Goal: Check status

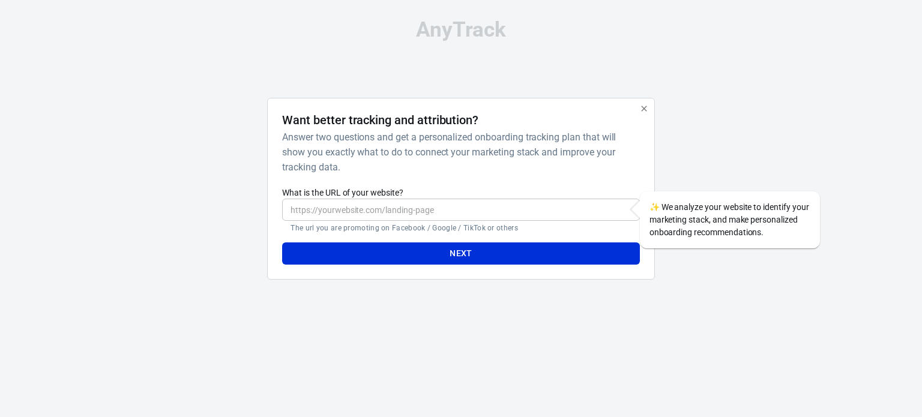
click at [640, 109] on icon "button" at bounding box center [645, 109] width 10 height 10
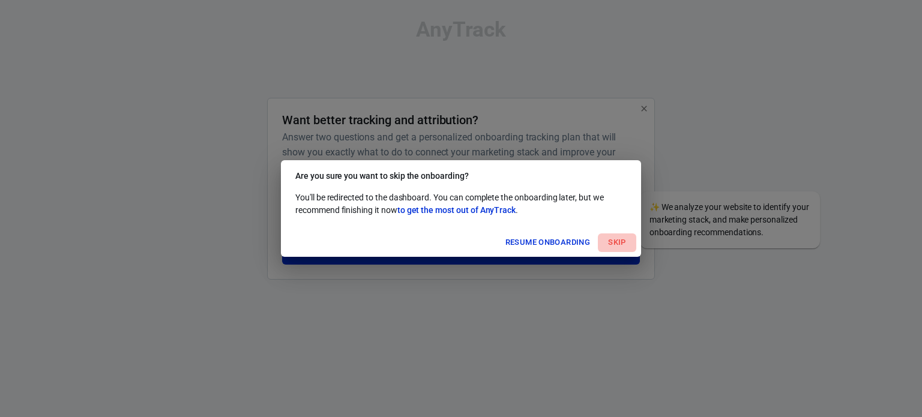
click at [620, 252] on button "Skip" at bounding box center [617, 243] width 38 height 19
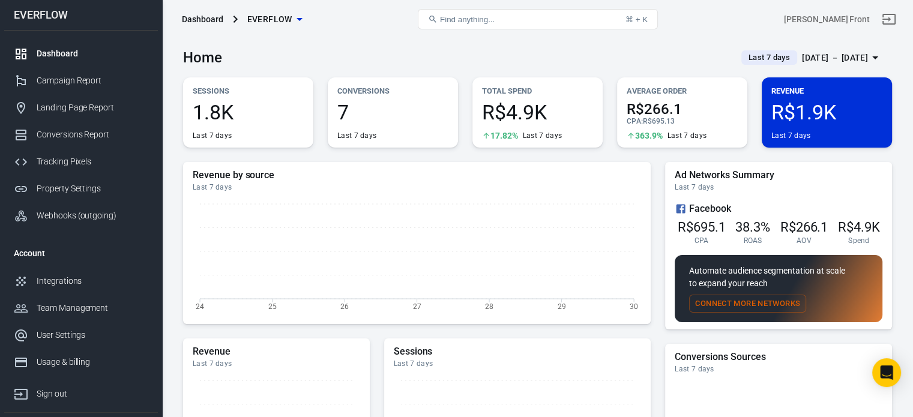
click at [829, 52] on div "[DATE] － [DATE]" at bounding box center [835, 57] width 66 height 15
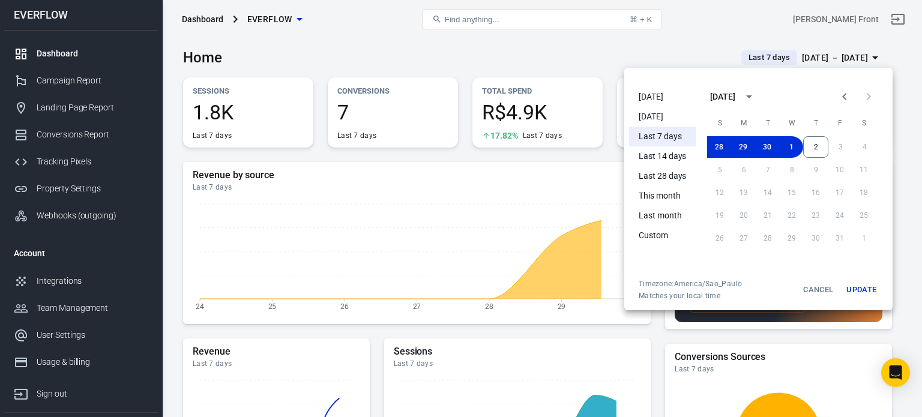
click at [637, 95] on li "[DATE]" at bounding box center [662, 97] width 67 height 20
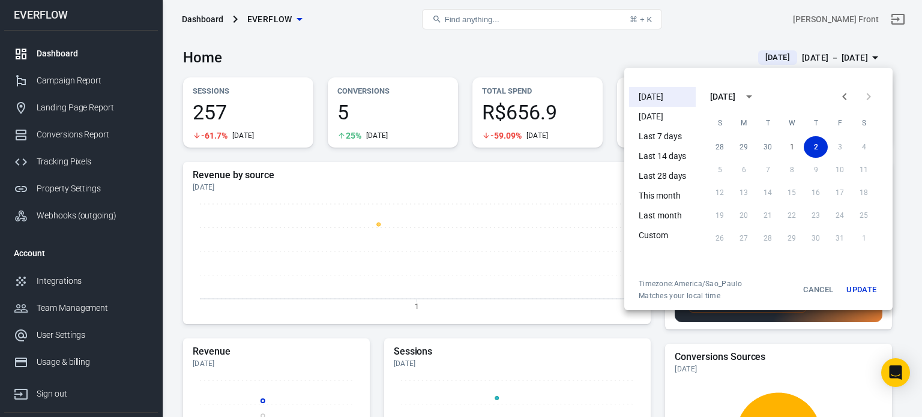
click at [527, 53] on div at bounding box center [461, 208] width 922 height 417
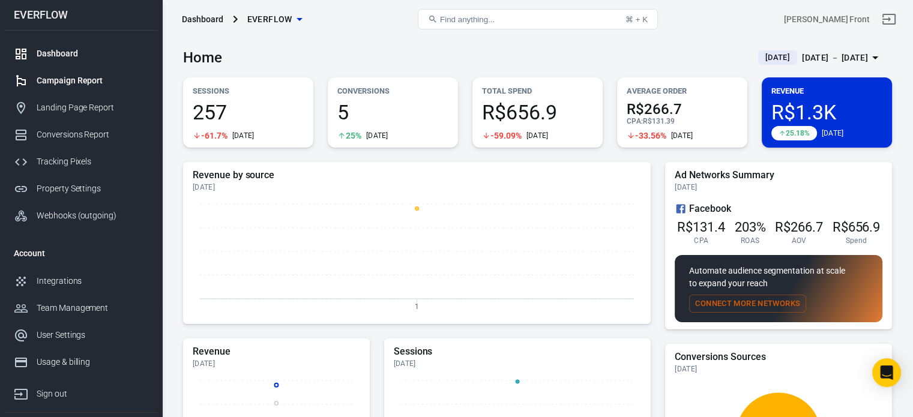
click at [84, 89] on link "Campaign Report" at bounding box center [81, 80] width 154 height 27
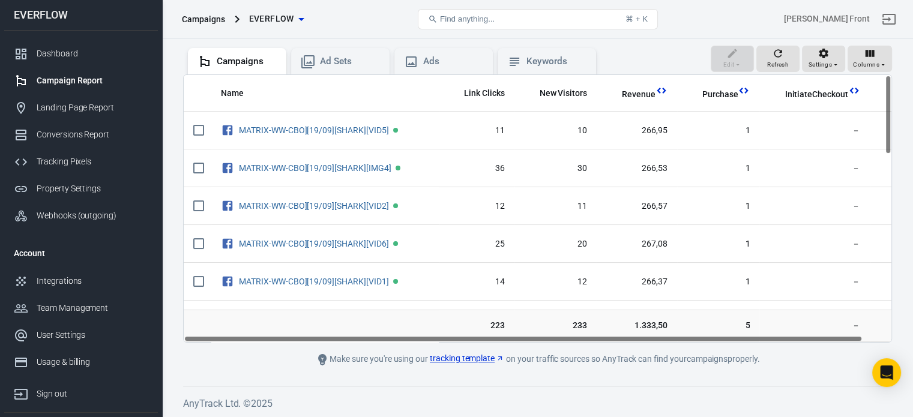
drag, startPoint x: 482, startPoint y: 339, endPoint x: 458, endPoint y: 349, distance: 26.4
click at [458, 349] on main "Verify Ads Integration on Pixel Settings to display your campaigns AnyTrack rel…" at bounding box center [537, 157] width 709 height 419
